Goal: Complete application form: Complete application form

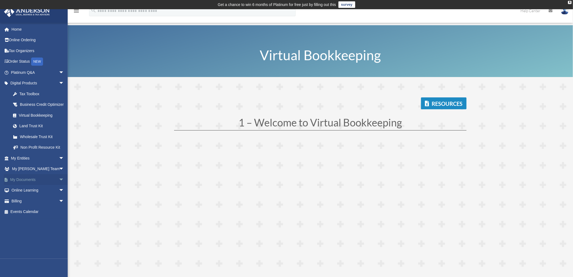
click at [59, 183] on span "arrow_drop_down" at bounding box center [64, 179] width 11 height 11
click at [26, 206] on link "Meeting Minutes" at bounding box center [40, 200] width 65 height 11
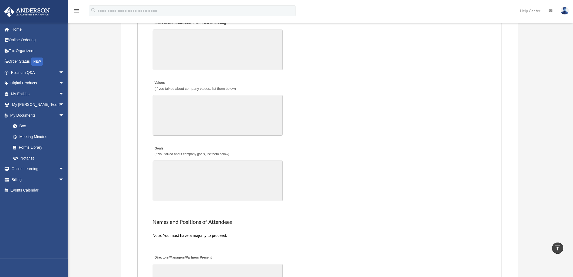
scroll to position [843, 0]
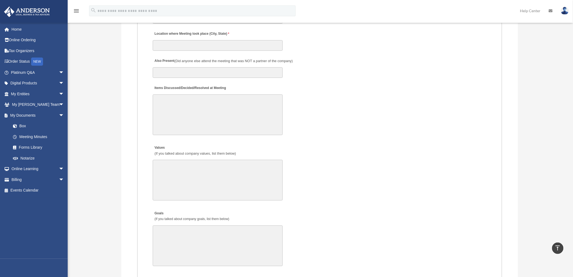
click at [188, 85] on label "Items Discussed/Decided/Resolved at Meeting" at bounding box center [190, 88] width 75 height 7
click at [188, 94] on textarea "Items Discussed/Decided/Resolved at Meeting" at bounding box center [218, 114] width 130 height 41
click at [188, 85] on label "Items Discussed/Decided/Resolved at Meeting" at bounding box center [190, 88] width 75 height 7
click at [188, 94] on textarea "Items Discussed/Decided/Resolved at Meeting" at bounding box center [218, 114] width 130 height 41
click at [188, 85] on label "Items Discussed/Decided/Resolved at Meeting" at bounding box center [190, 88] width 75 height 7
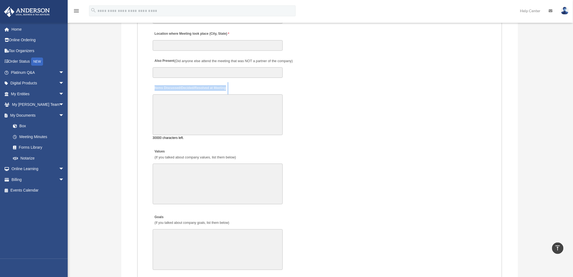
click at [188, 94] on textarea "Items Discussed/Decided/Resolved at Meeting" at bounding box center [218, 114] width 130 height 41
copy div "Items Discussed/Decided/Resolved at Meeting"
click at [255, 82] on div "Items Discussed/Decided/Resolved at Meeting 30000 characters left." at bounding box center [319, 110] width 335 height 56
drag, startPoint x: 155, startPoint y: 82, endPoint x: 244, endPoint y: 82, distance: 89.1
click at [244, 82] on div "Items Discussed/Decided/Resolved at Meeting 30000 characters left." at bounding box center [319, 110] width 335 height 56
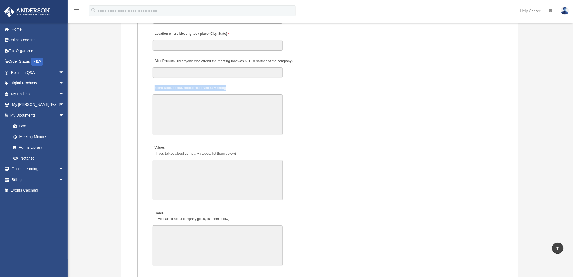
copy label "Items Discussed/Decided/Resolved at Meeting"
